Goal: Find specific page/section: Find specific page/section

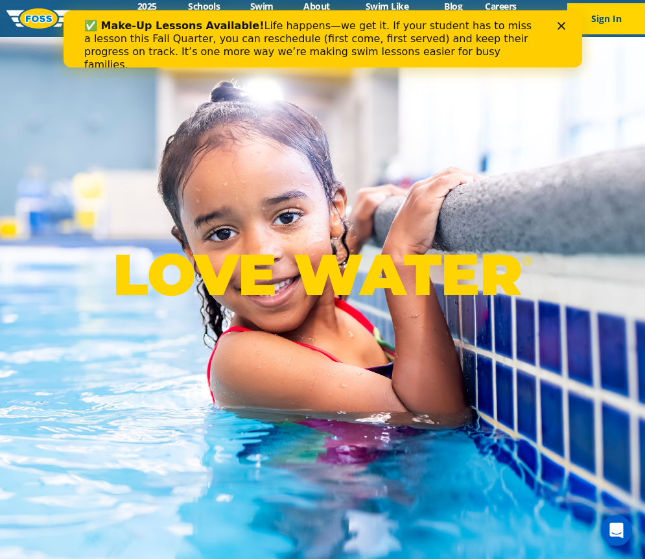
click at [560, 26] on polygon "Close" at bounding box center [561, 26] width 8 height 8
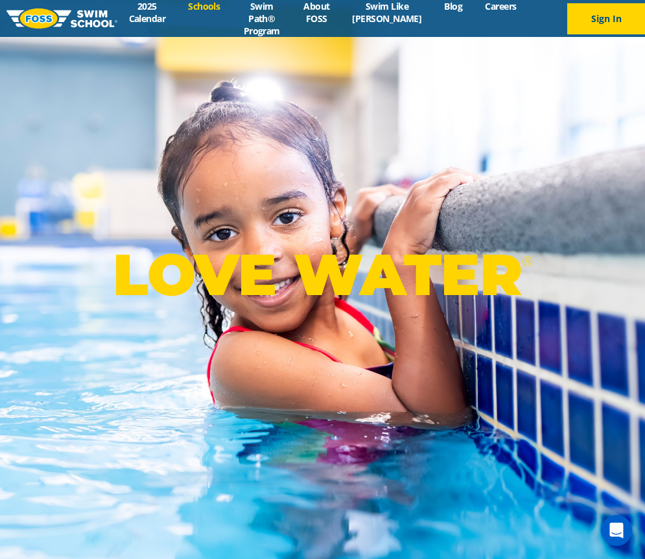
click at [209, 11] on link "Schools" at bounding box center [204, 6] width 54 height 12
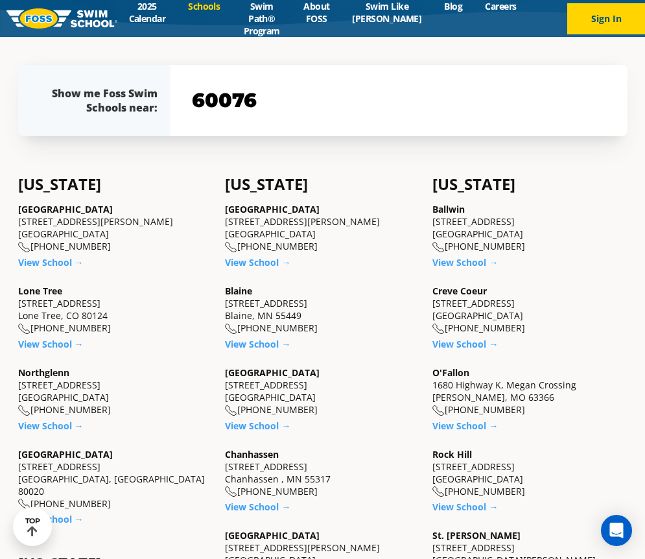
type input "60076"
